Goal: Communication & Community: Answer question/provide support

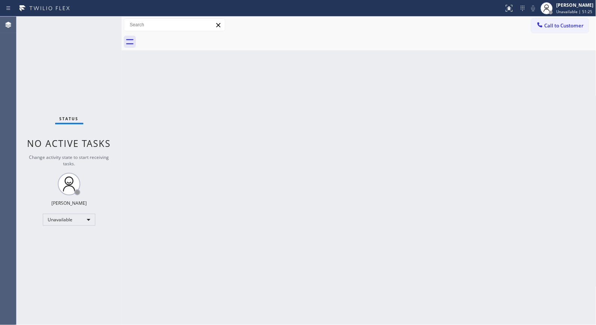
click at [290, 141] on div "Back to Dashboard Change Sender ID Customers Technicians Select a contact Outbo…" at bounding box center [359, 171] width 475 height 308
click at [571, 28] on span "Call to Customer" at bounding box center [564, 25] width 39 height 7
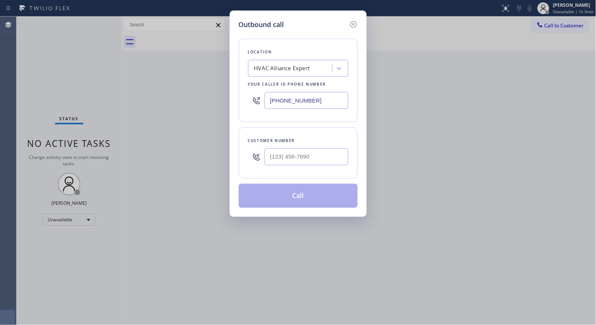
drag, startPoint x: 313, startPoint y: 99, endPoint x: 180, endPoint y: 53, distance: 140.6
click at [239, 76] on div "Location HVAC Alliance Expert Your caller id phone number [PHONE_NUMBER]" at bounding box center [298, 80] width 119 height 83
paste input "619) 332-0425"
type input "[PHONE_NUMBER]"
drag, startPoint x: 321, startPoint y: 161, endPoint x: 267, endPoint y: 151, distance: 55.3
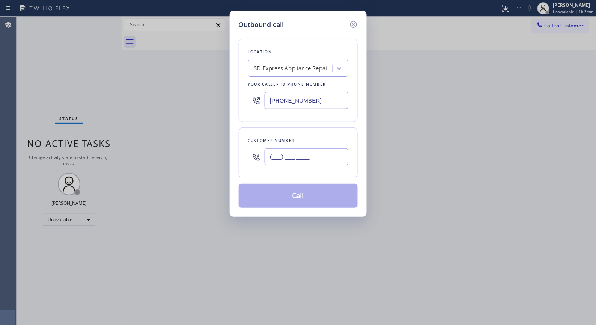
click at [273, 153] on input "(___) ___-____" at bounding box center [307, 156] width 84 height 17
paste input "858) 401-3941"
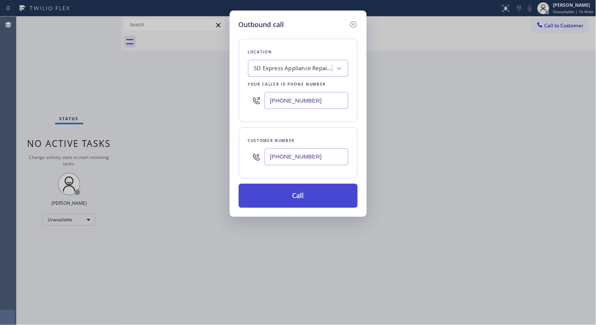
type input "[PHONE_NUMBER]"
click at [311, 197] on button "Call" at bounding box center [298, 196] width 119 height 24
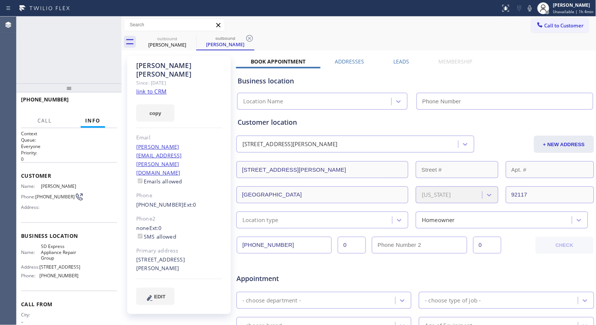
type input "[PHONE_NUMBER]"
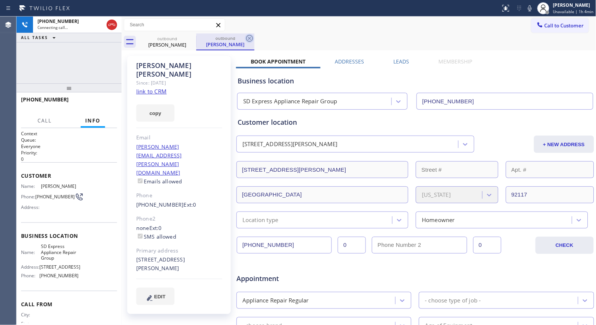
click at [247, 37] on icon at bounding box center [249, 38] width 9 height 9
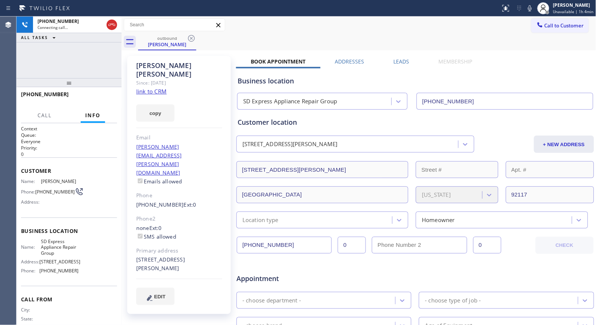
drag, startPoint x: 72, startPoint y: 92, endPoint x: 79, endPoint y: 62, distance: 30.5
click at [79, 62] on div "[PHONE_NUMBER] Connecting call… ALL TASKS ALL TASKS ACTIVE TASKS TASKS IN WRAP …" at bounding box center [69, 171] width 105 height 308
click at [105, 96] on span "HANG UP" at bounding box center [99, 97] width 23 height 5
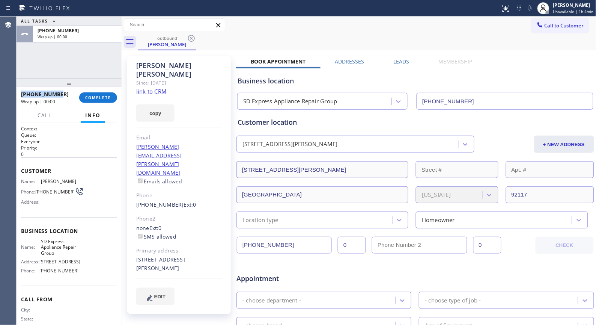
copy span "[PHONE_NUMBER]"
drag, startPoint x: 61, startPoint y: 92, endPoint x: 19, endPoint y: 93, distance: 42.1
click at [19, 93] on div "[PHONE_NUMBER] Wrap up | 00:00 COMPLETE" at bounding box center [69, 97] width 105 height 21
click at [98, 96] on span "COMPLETE" at bounding box center [98, 97] width 26 height 5
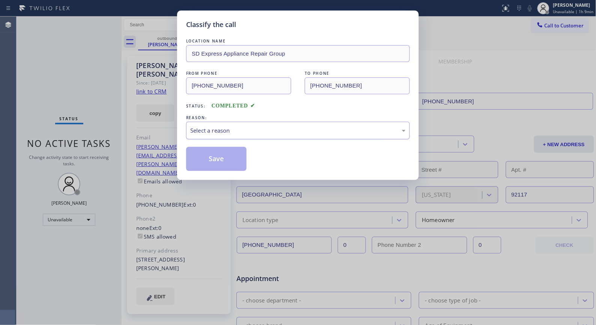
click at [289, 128] on div "Select a reason" at bounding box center [298, 130] width 216 height 9
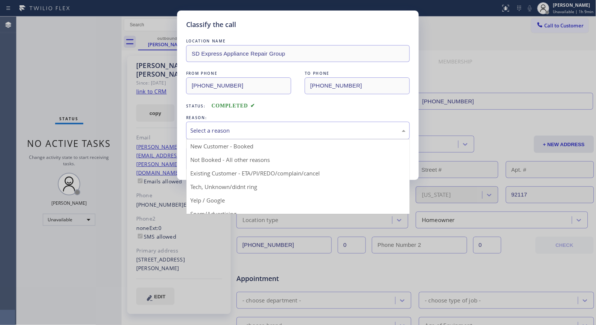
drag, startPoint x: 234, startPoint y: 145, endPoint x: 226, endPoint y: 149, distance: 9.4
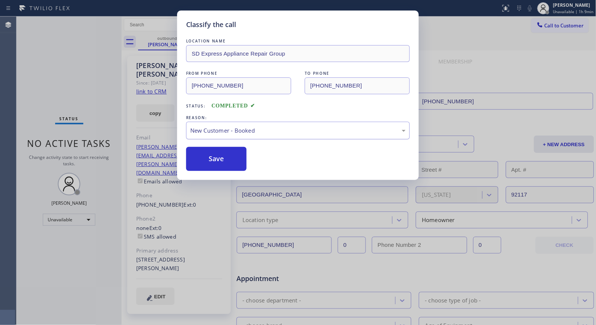
click at [250, 132] on div "New Customer - Booked" at bounding box center [298, 130] width 216 height 9
click at [219, 160] on button "Save" at bounding box center [216, 159] width 60 height 24
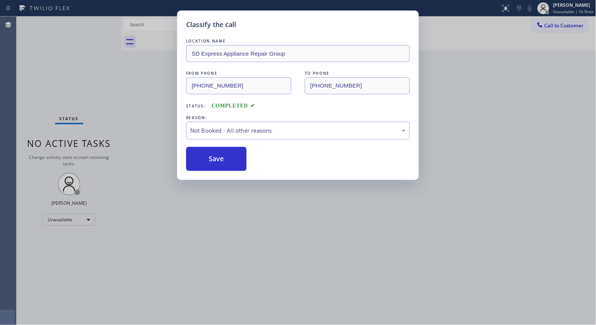
click at [560, 28] on div "Classify the call LOCATION NAME SD Express Appliance Repair Group FROM PHONE [P…" at bounding box center [298, 162] width 596 height 325
click at [558, 28] on div "Classify the call LOCATION NAME KitchenAid Appliance Repair Service [GEOGRAPHIC…" at bounding box center [307, 171] width 580 height 308
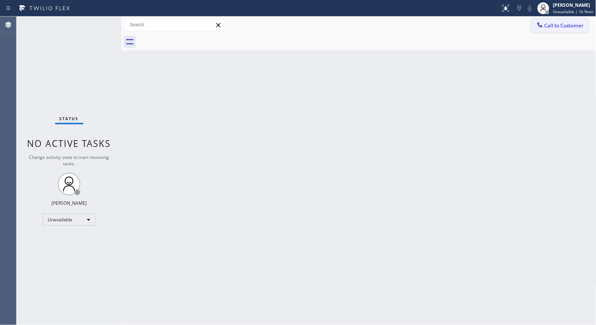
click at [565, 27] on span "Call to Customer" at bounding box center [564, 25] width 39 height 7
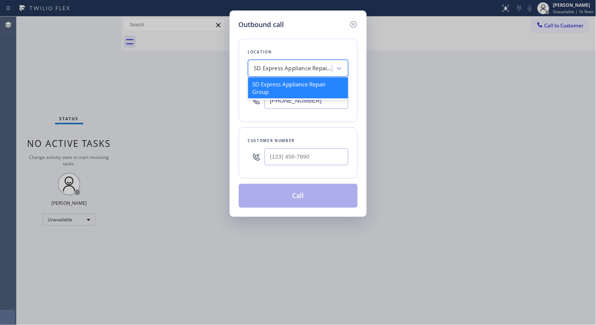
click at [277, 70] on div "SD Express Appliance Repair Group" at bounding box center [293, 68] width 79 height 9
paste input "[PHONE_NUMBER]"
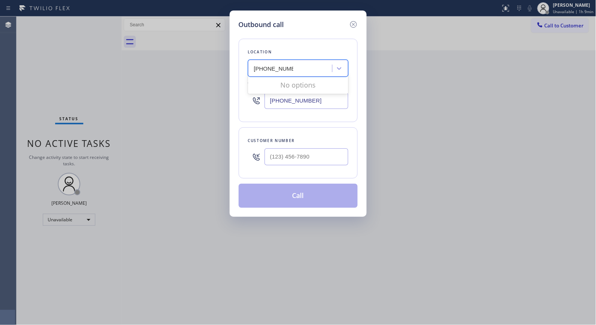
type input "[PHONE_NUMBER]"
drag, startPoint x: 327, startPoint y: 103, endPoint x: 261, endPoint y: 98, distance: 66.3
click at [261, 98] on div "[PHONE_NUMBER]" at bounding box center [298, 100] width 100 height 24
paste input "760) 388-9556"
type input "[PHONE_NUMBER]"
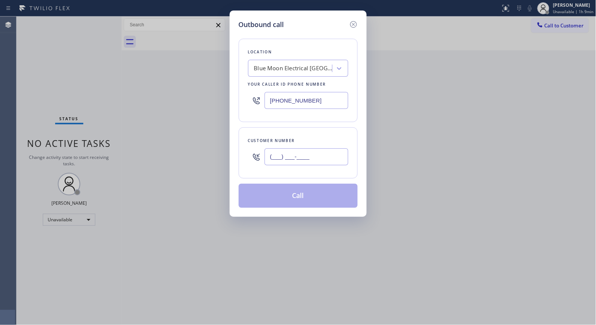
drag, startPoint x: 310, startPoint y: 160, endPoint x: 218, endPoint y: 174, distance: 92.7
click at [218, 174] on div "Outbound call Location Blue Moon Electrical [GEOGRAPHIC_DATA] Your caller id ph…" at bounding box center [298, 162] width 596 height 325
paste input "316) 779-6042"
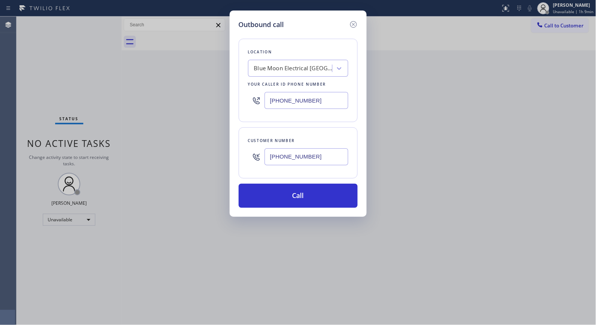
type input "[PHONE_NUMBER]"
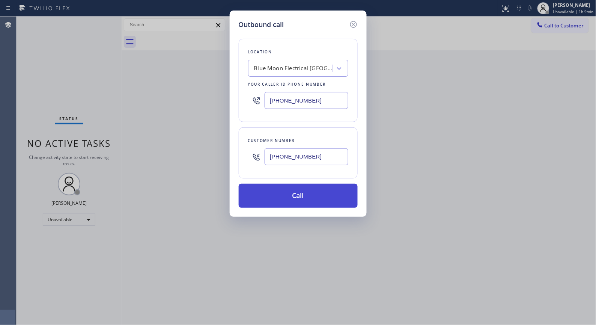
click at [299, 193] on button "Call" at bounding box center [298, 196] width 119 height 24
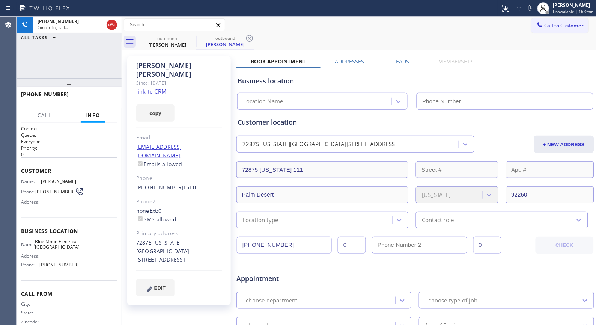
type input "[PHONE_NUMBER]"
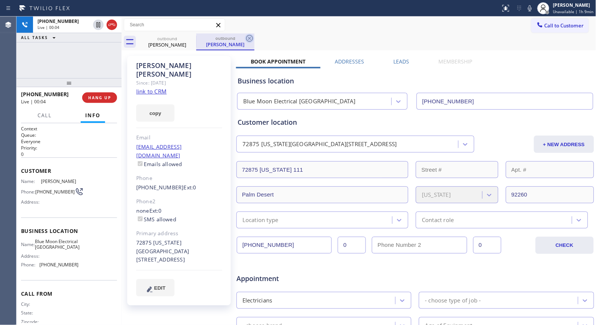
click at [246, 37] on icon at bounding box center [249, 38] width 9 height 9
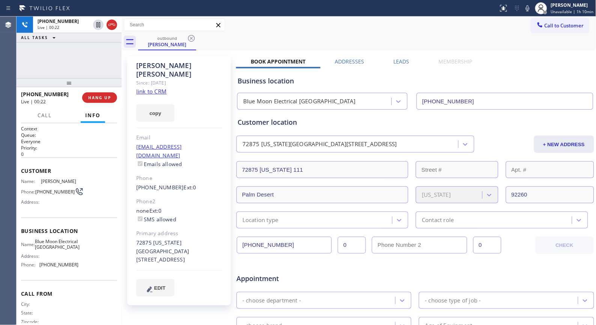
click at [242, 31] on div "Call to Customer Outbound call Location Blue Moon Electrical [GEOGRAPHIC_DATA] …" at bounding box center [359, 24] width 475 height 13
click at [91, 59] on div "[PHONE_NUMBER] Live | 00:47 ALL TASKS ALL TASKS ACTIVE TASKS TASKS IN WRAP UP" at bounding box center [69, 48] width 105 height 62
drag, startPoint x: 107, startPoint y: 103, endPoint x: 104, endPoint y: 98, distance: 5.9
click at [104, 98] on div "[PHONE_NUMBER] Live | 00:49 HANG UP" at bounding box center [69, 98] width 96 height 20
click at [104, 98] on span "HANG UP" at bounding box center [99, 97] width 23 height 5
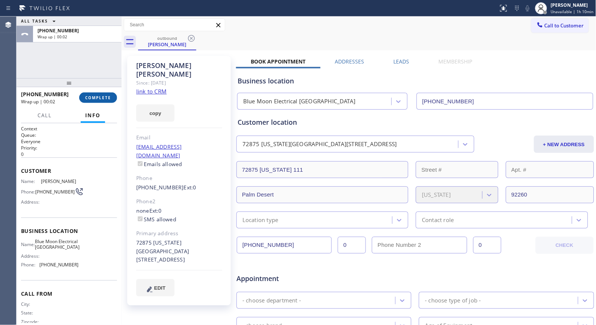
click at [99, 99] on span "COMPLETE" at bounding box center [98, 97] width 26 height 5
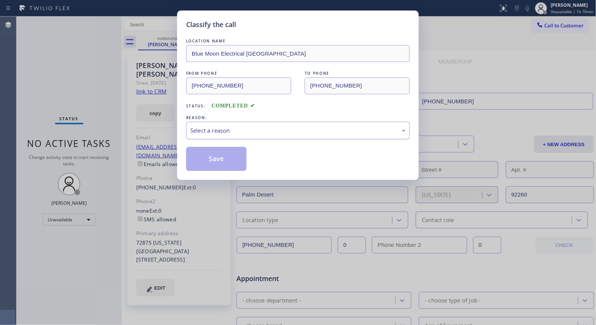
click at [274, 134] on div "Select a reason" at bounding box center [298, 130] width 216 height 9
click at [223, 159] on button "Save" at bounding box center [216, 159] width 60 height 24
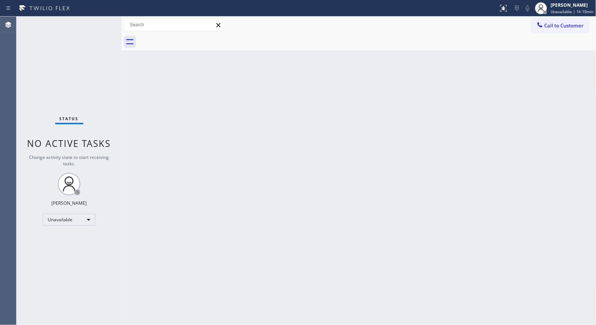
click at [409, 143] on div "Back to Dashboard Change Sender ID Customers Technicians Select a contact Outbo…" at bounding box center [359, 171] width 475 height 308
click at [276, 228] on div "Back to Dashboard Change Sender ID Customers Technicians Select a contact Outbo…" at bounding box center [359, 171] width 475 height 308
click at [559, 30] on button "Call to Customer" at bounding box center [560, 25] width 57 height 14
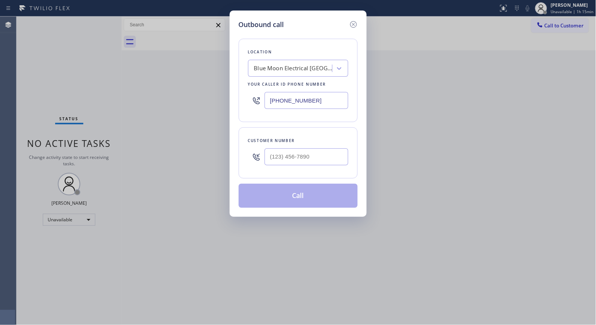
drag, startPoint x: 305, startPoint y: 96, endPoint x: 190, endPoint y: 61, distance: 120.2
click at [193, 62] on div "Outbound call Location Blue Moon Electrical [GEOGRAPHIC_DATA] Your caller id ph…" at bounding box center [298, 162] width 596 height 325
paste input "858) 244-9718"
type input "[PHONE_NUMBER]"
drag, startPoint x: 323, startPoint y: 163, endPoint x: 227, endPoint y: 150, distance: 97.4
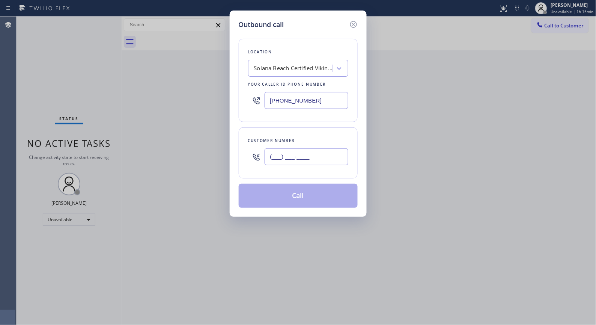
click at [227, 150] on div "Outbound call Location [GEOGRAPHIC_DATA] Certified Viking Appliance Repair Your…" at bounding box center [298, 162] width 596 height 325
paste input "703) 785-6048"
type input "[PHONE_NUMBER]"
click at [314, 196] on button "Call" at bounding box center [298, 196] width 119 height 24
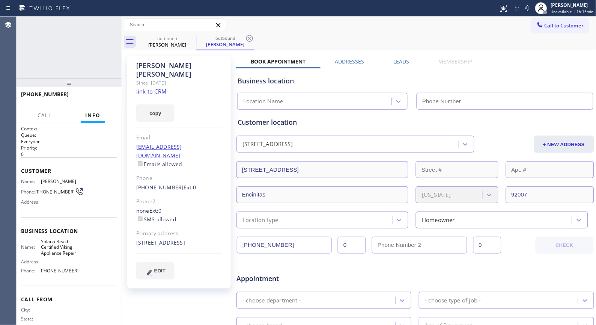
type input "[PHONE_NUMBER]"
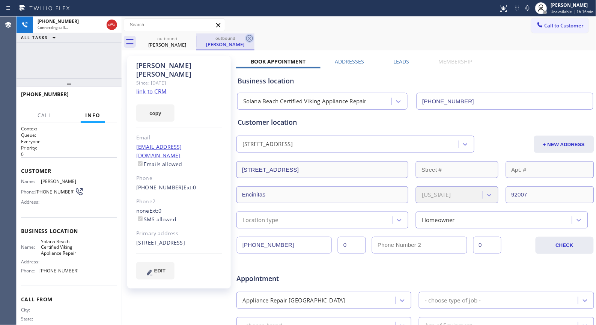
click at [247, 38] on icon at bounding box center [249, 38] width 9 height 9
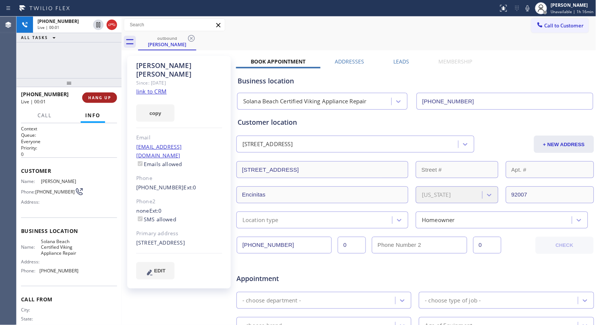
click at [100, 96] on span "HANG UP" at bounding box center [99, 97] width 23 height 5
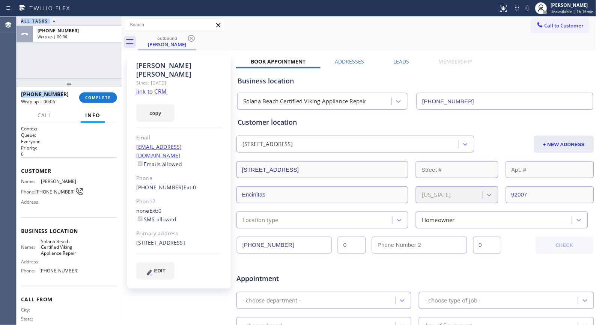
drag, startPoint x: 64, startPoint y: 93, endPoint x: 14, endPoint y: 92, distance: 50.3
click at [14, 92] on div "Agent Desktop Classify the call LOCATION NAME KitchenAid Appliance Repair Servi…" at bounding box center [298, 171] width 596 height 308
copy div "Classify the call LOCATION NAME FROM PHONE TO PHONE Status: COMPLETED REASON: N…"
click at [65, 48] on div "ALL TASKS ALL TASKS ACTIVE TASKS TASKS IN WRAP UP [PHONE_NUMBER] Wrap up | 00:07" at bounding box center [69, 48] width 105 height 62
copy span "[PHONE_NUMBER]"
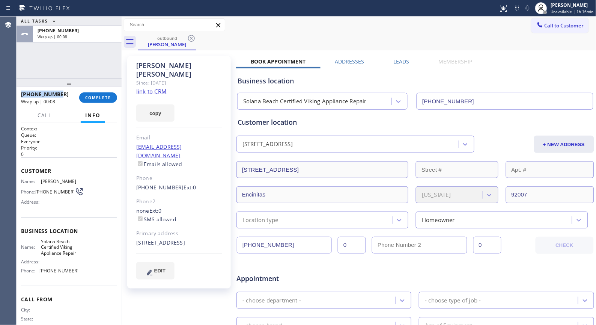
drag, startPoint x: 63, startPoint y: 95, endPoint x: 62, endPoint y: 59, distance: 36.8
click at [23, 92] on div "[PHONE_NUMBER]" at bounding box center [47, 94] width 53 height 7
click at [82, 94] on button "COMPLETE" at bounding box center [98, 97] width 38 height 11
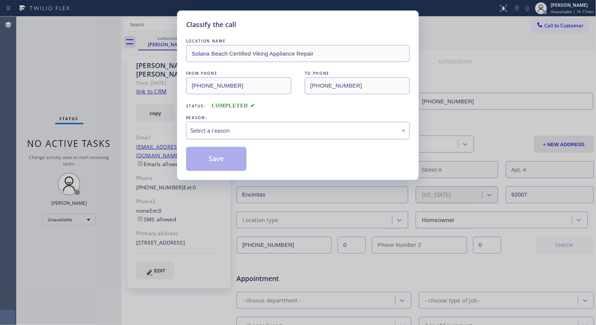
click at [285, 130] on div "Select a reason" at bounding box center [298, 130] width 216 height 9
click at [217, 158] on button "Save" at bounding box center [216, 159] width 60 height 24
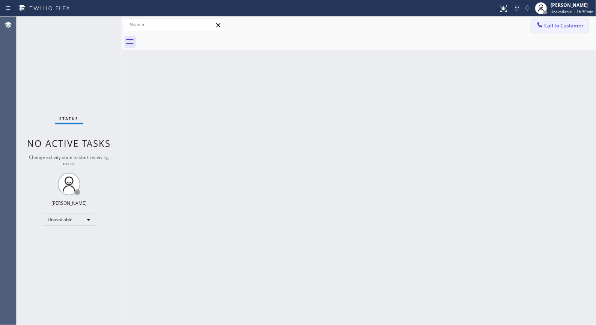
click at [564, 27] on span "Call to Customer" at bounding box center [564, 25] width 39 height 7
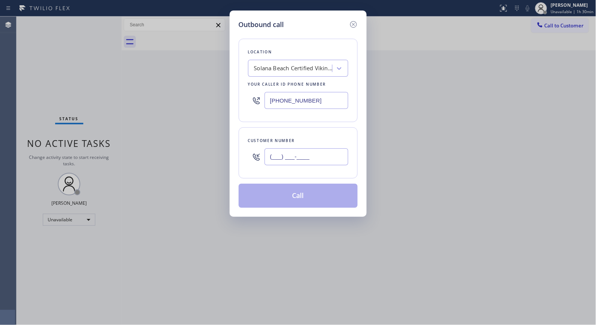
drag, startPoint x: 324, startPoint y: 155, endPoint x: 208, endPoint y: 130, distance: 119.4
click at [231, 159] on div "Outbound call Location [GEOGRAPHIC_DATA] Certified Viking Appliance Repair Your…" at bounding box center [298, 114] width 137 height 206
paste input "206) 714-5590"
type input "[PHONE_NUMBER]"
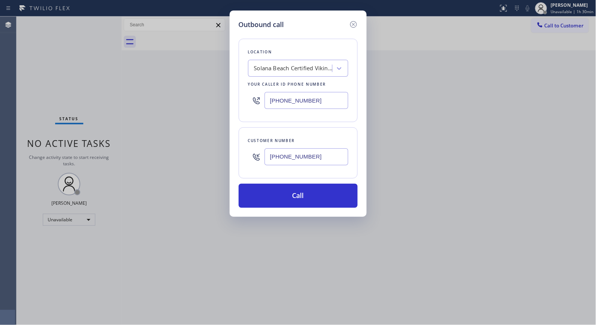
paste input "253) 303-5543"
drag, startPoint x: 310, startPoint y: 100, endPoint x: 244, endPoint y: 101, distance: 65.7
click at [244, 101] on div "Location [GEOGRAPHIC_DATA] Certified Viking Appliance Repair Your caller id pho…" at bounding box center [298, 80] width 119 height 83
type input "[PHONE_NUMBER]"
drag, startPoint x: 314, startPoint y: 155, endPoint x: 203, endPoint y: 84, distance: 132.0
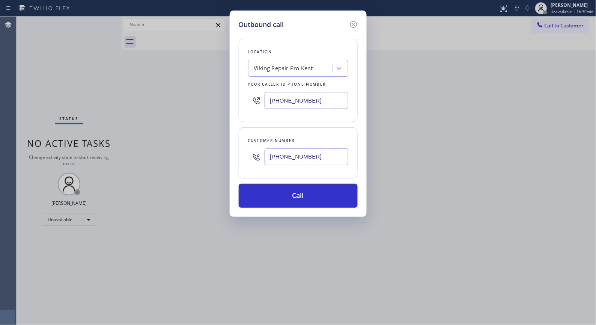
click at [232, 141] on div "Outbound call Location Viking Repair Pro [GEOGRAPHIC_DATA] Your caller id phone…" at bounding box center [298, 114] width 137 height 206
paste input "53) 303-5543"
drag, startPoint x: 284, startPoint y: 155, endPoint x: 233, endPoint y: 128, distance: 57.8
click at [241, 148] on div "Customer number [PHONE_NUMBER]" at bounding box center [298, 152] width 119 height 51
paste input "06) 714-5590"
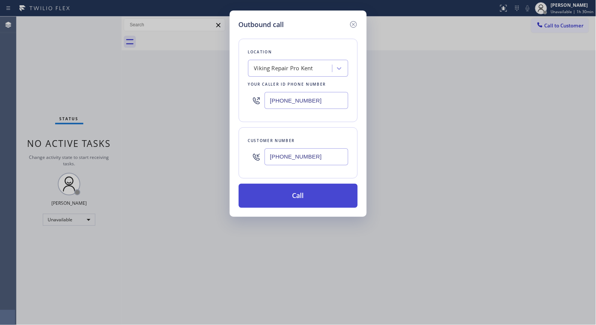
type input "[PHONE_NUMBER]"
click at [317, 194] on button "Call" at bounding box center [298, 196] width 119 height 24
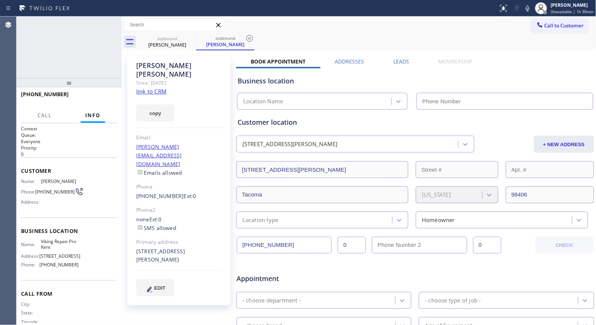
type input "[PHONE_NUMBER]"
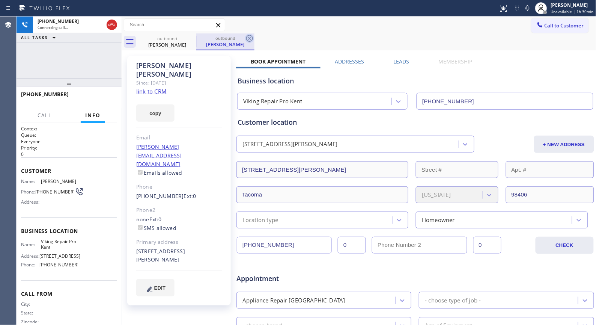
click at [249, 37] on icon at bounding box center [249, 38] width 9 height 9
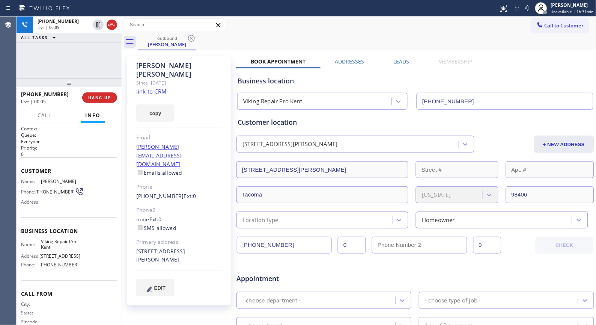
click at [278, 36] on div "outbound [PERSON_NAME]" at bounding box center [367, 41] width 459 height 17
click at [528, 9] on icon at bounding box center [528, 8] width 9 height 9
click at [529, 10] on icon at bounding box center [528, 8] width 9 height 9
drag, startPoint x: 61, startPoint y: 92, endPoint x: 21, endPoint y: 89, distance: 39.6
click at [21, 89] on div "[PHONE_NUMBER] Live | 00:46" at bounding box center [51, 98] width 61 height 20
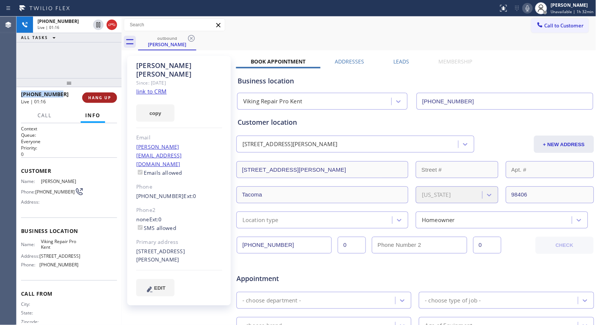
click at [104, 97] on span "HANG UP" at bounding box center [99, 97] width 23 height 5
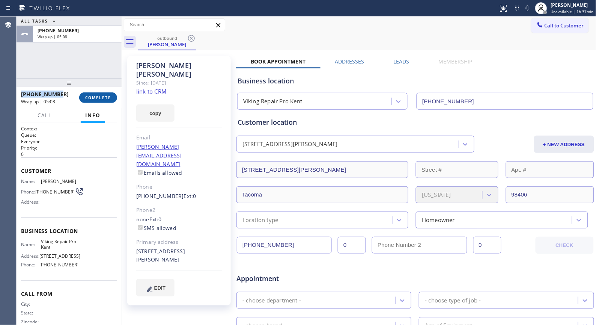
click at [98, 98] on span "COMPLETE" at bounding box center [98, 97] width 26 height 5
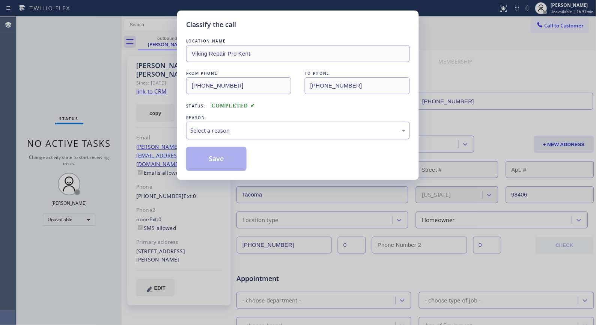
drag, startPoint x: 296, startPoint y: 131, endPoint x: 286, endPoint y: 134, distance: 10.5
click at [293, 133] on div "Select a reason" at bounding box center [298, 130] width 216 height 9
click at [212, 162] on button "Save" at bounding box center [216, 159] width 60 height 24
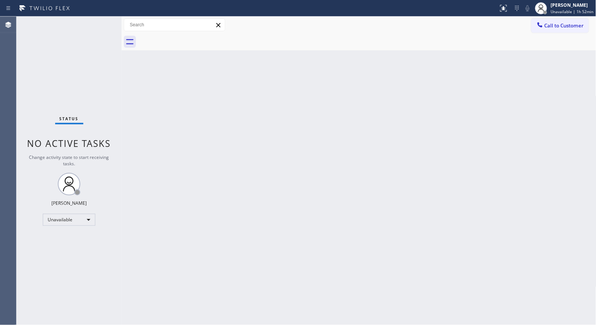
click at [290, 151] on div "Back to Dashboard Change Sender ID Customers Technicians Select a contact Outbo…" at bounding box center [359, 171] width 475 height 308
